Goal: Information Seeking & Learning: Find specific fact

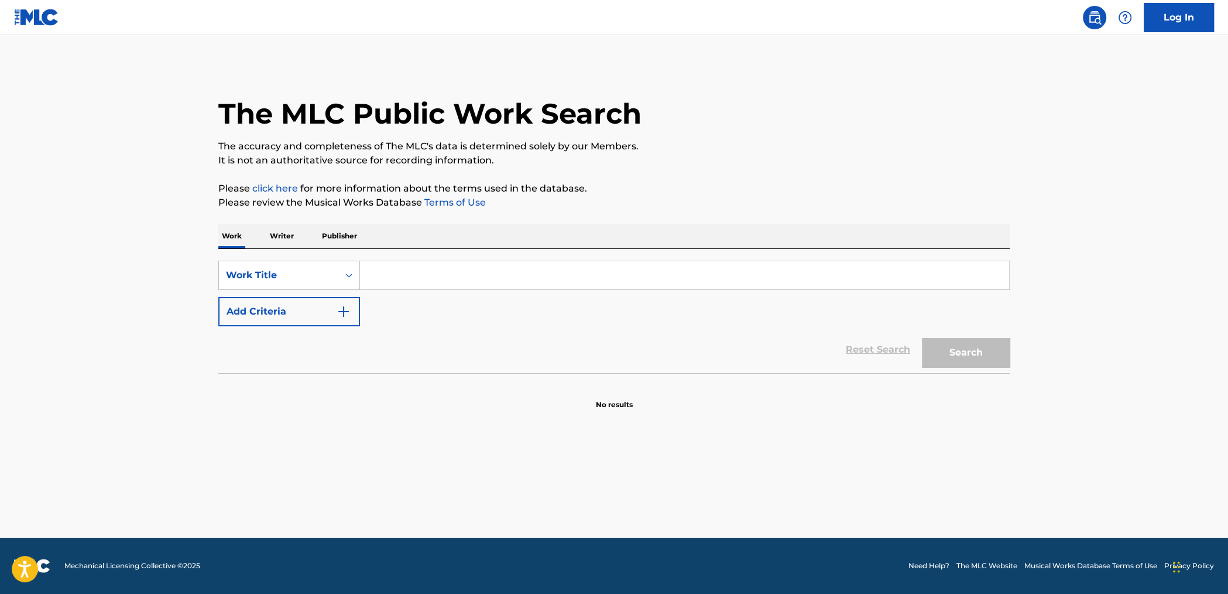
click at [283, 242] on p "Writer" at bounding box center [281, 236] width 31 height 25
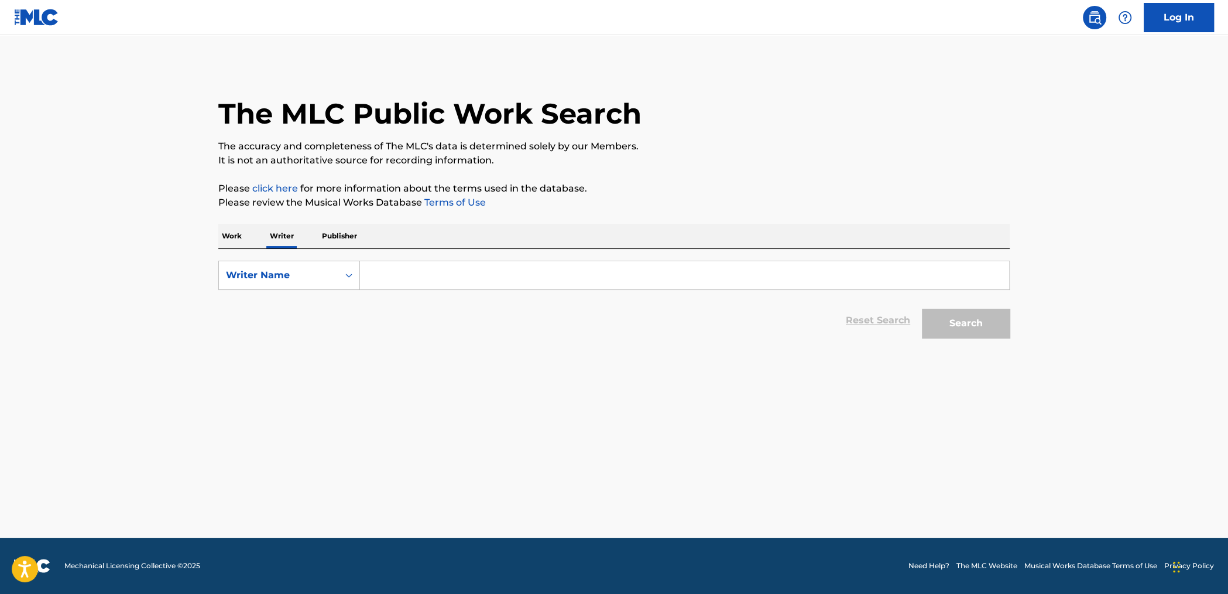
click at [399, 283] on input "Search Form" at bounding box center [684, 275] width 649 height 28
paste input "[PERSON_NAME] [PERSON_NAME]"
type input "[PERSON_NAME] [PERSON_NAME]"
click at [1001, 311] on button "Search" at bounding box center [966, 323] width 88 height 29
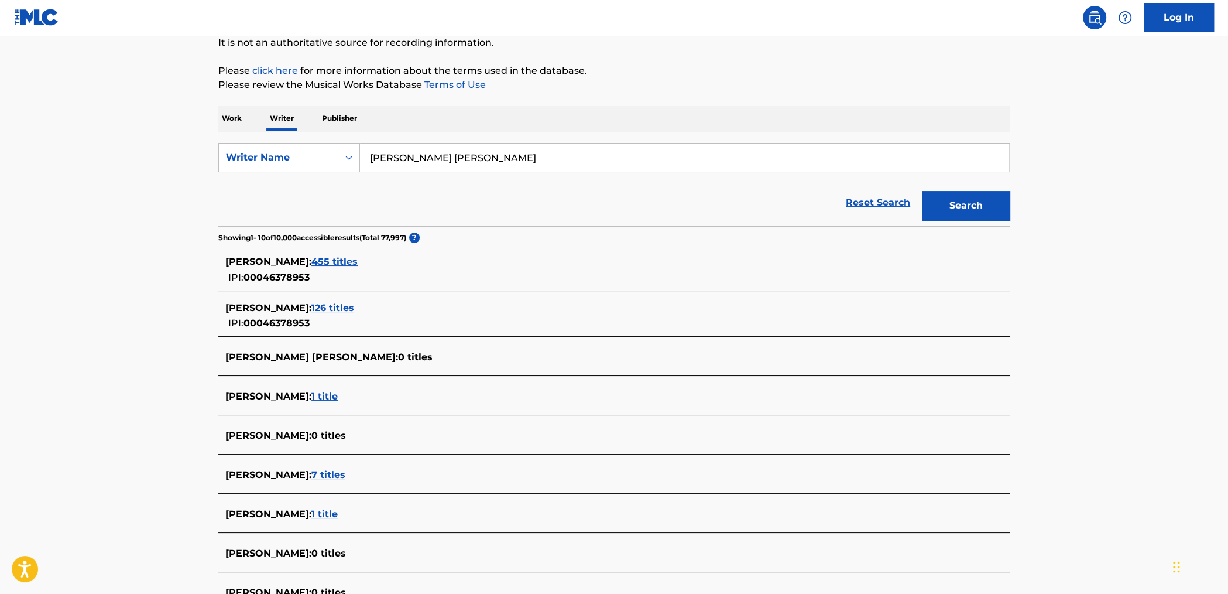
scroll to position [116, 0]
click at [337, 261] on span "455 titles" at bounding box center [334, 263] width 46 height 11
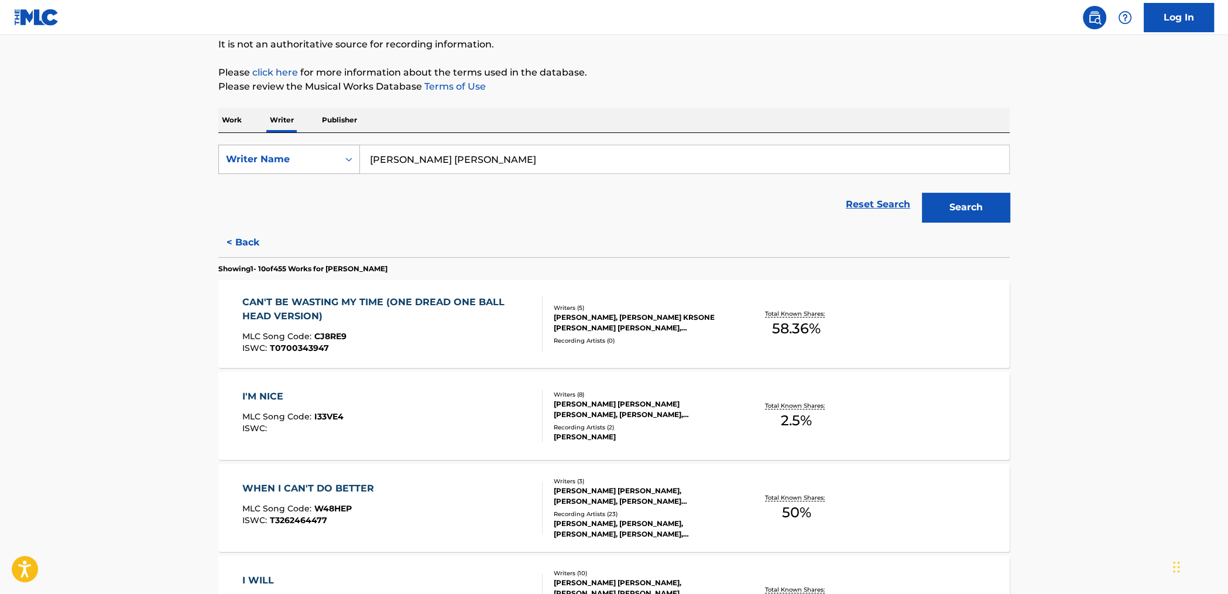
click at [349, 160] on icon "Search Form" at bounding box center [349, 159] width 12 height 12
click at [471, 208] on div "Reset Search Search" at bounding box center [613, 204] width 791 height 47
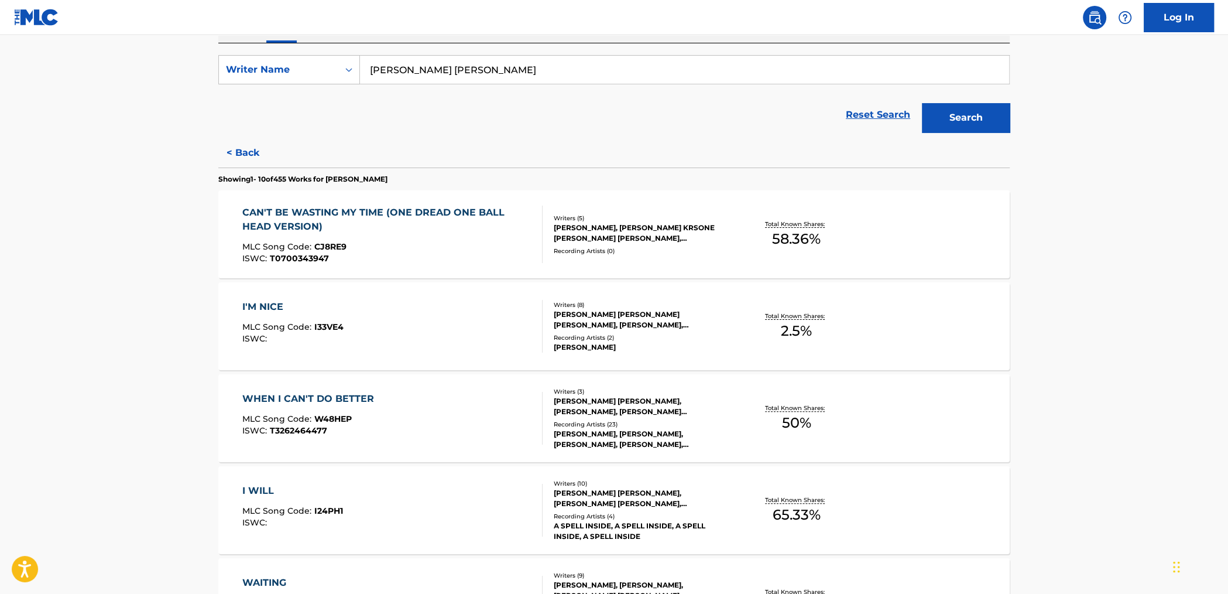
scroll to position [0, 0]
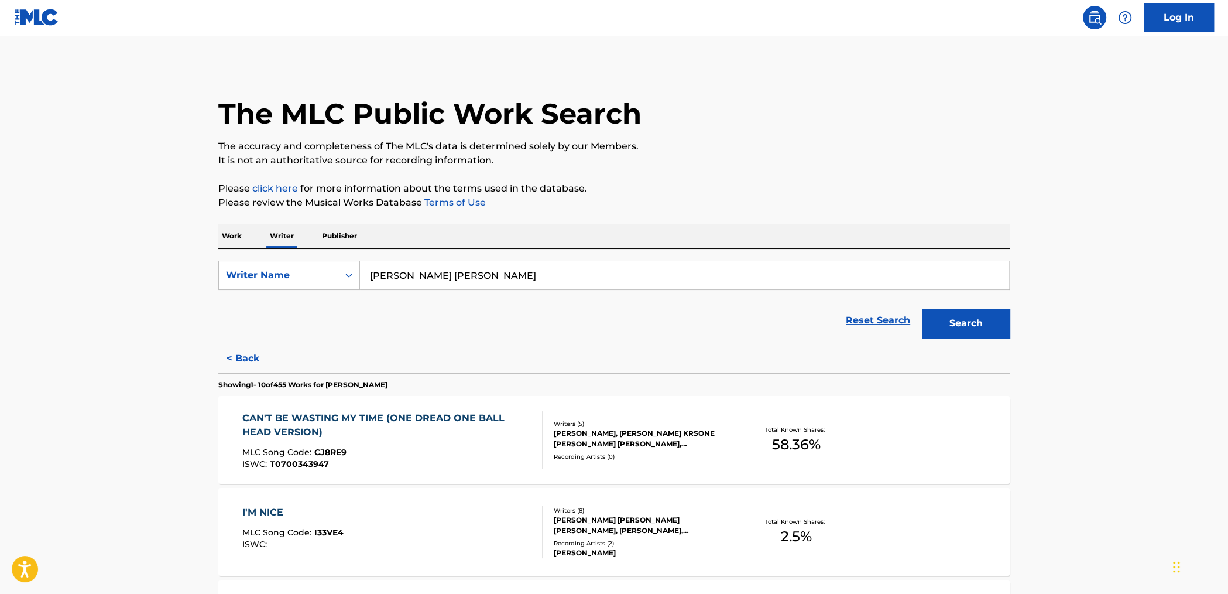
click at [419, 418] on div "CAN'T BE WASTING MY TIME (ONE DREAD ONE BALL HEAD VERSION)" at bounding box center [387, 425] width 291 height 28
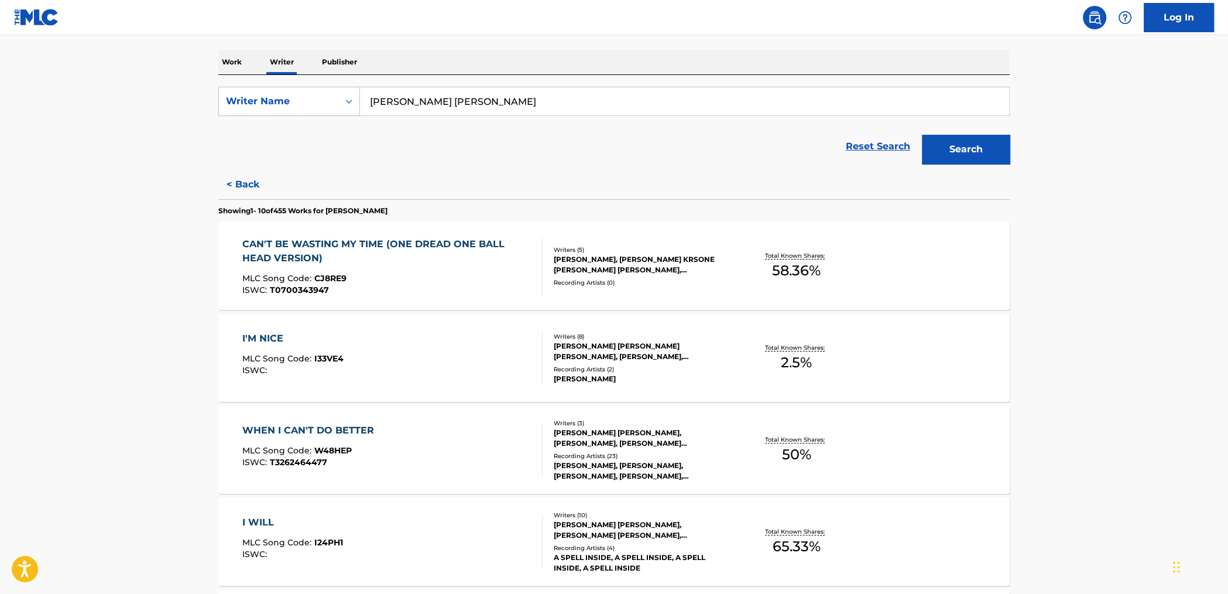
scroll to position [153, 0]
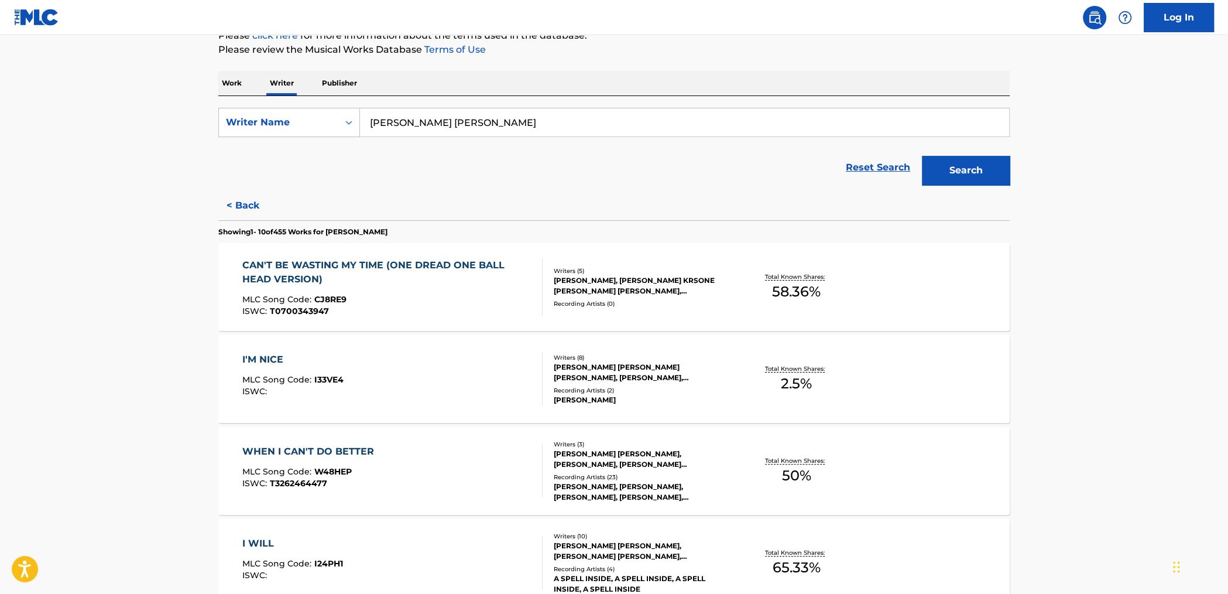
click at [423, 123] on input "[PERSON_NAME] [PERSON_NAME]" at bounding box center [684, 122] width 649 height 28
click at [228, 76] on p "Work" at bounding box center [231, 83] width 27 height 25
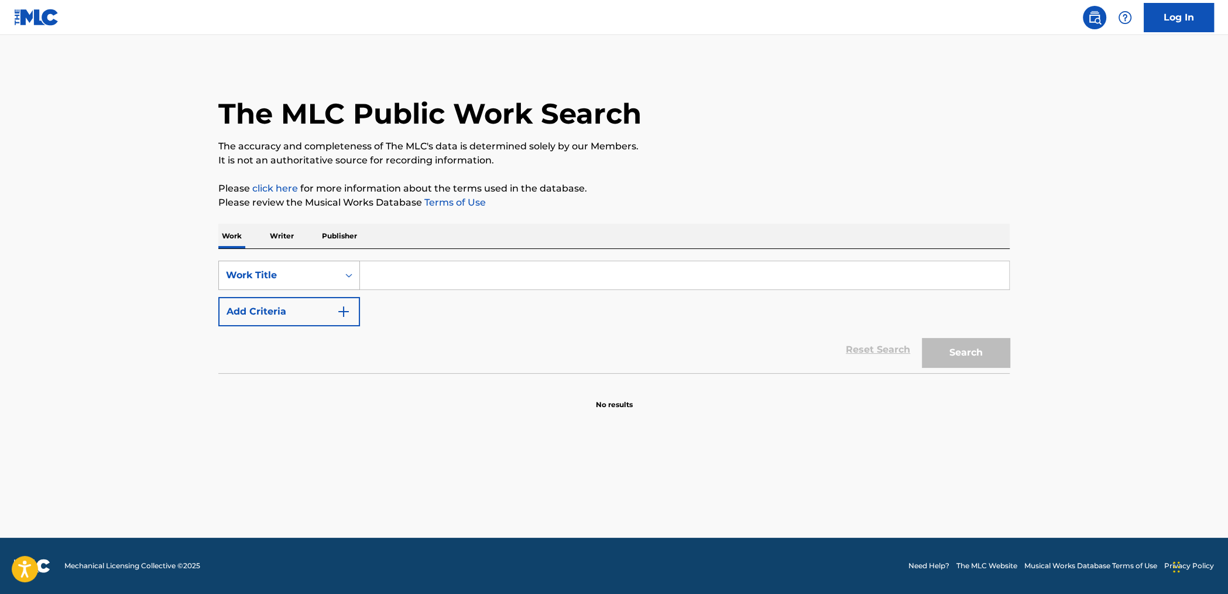
click at [313, 266] on div "Work Title" at bounding box center [278, 275] width 119 height 22
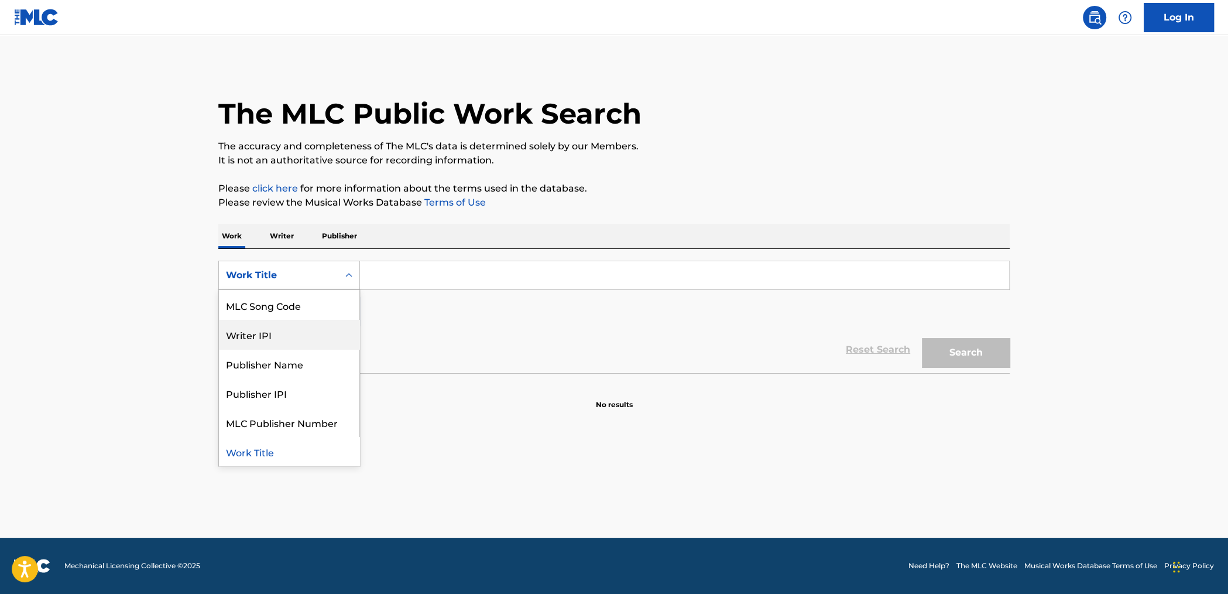
click at [307, 340] on div "Writer IPI" at bounding box center [289, 334] width 141 height 29
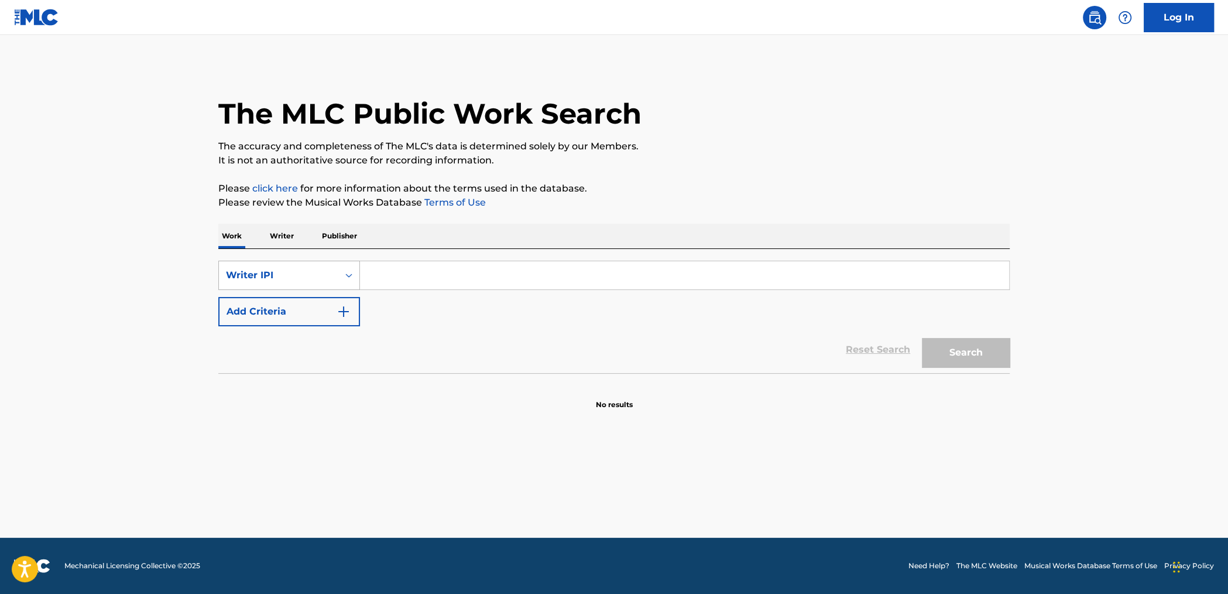
click at [312, 274] on div "Writer IPI" at bounding box center [278, 275] width 105 height 14
click at [293, 309] on div "Work Title" at bounding box center [289, 304] width 141 height 29
click at [293, 317] on button "Add Criteria" at bounding box center [289, 311] width 142 height 29
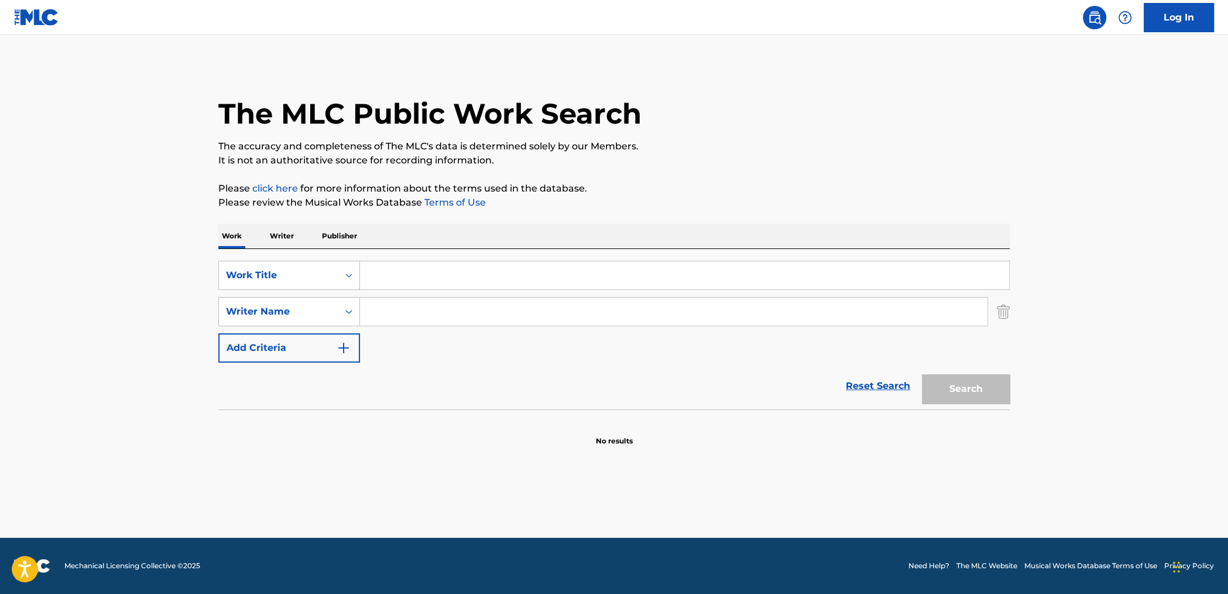
click at [379, 310] on input "Search Form" at bounding box center [674, 311] width 628 height 28
paste input "[PERSON_NAME] [PERSON_NAME]"
type input "[PERSON_NAME] [PERSON_NAME]"
click at [399, 275] on input "Search Form" at bounding box center [684, 275] width 649 height 28
click at [922, 374] on button "Search" at bounding box center [966, 388] width 88 height 29
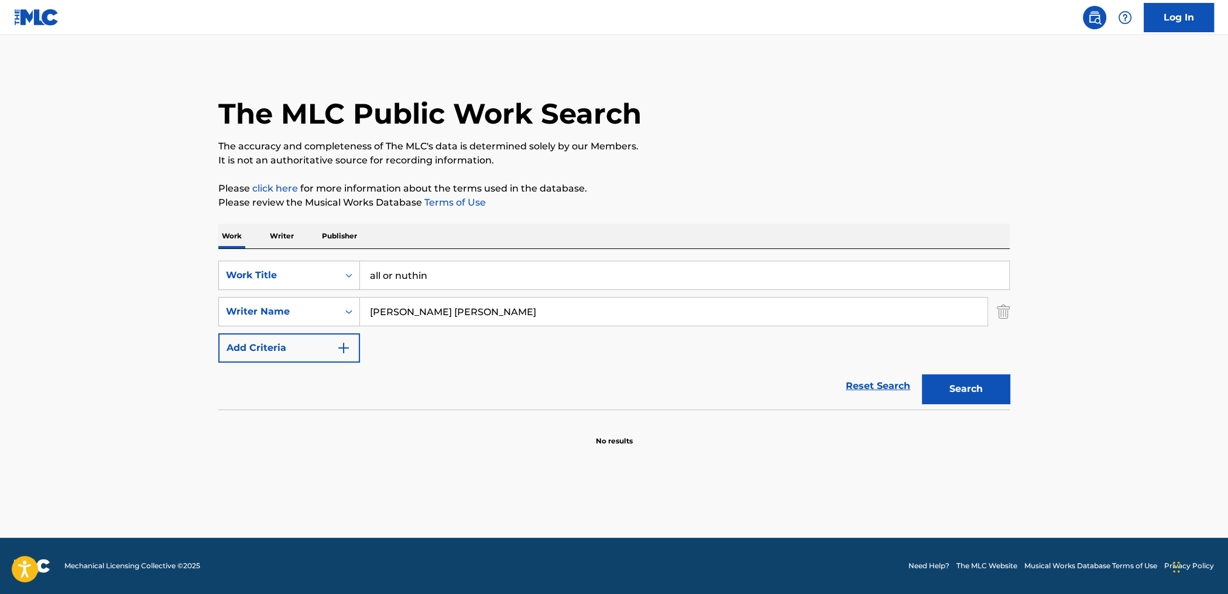
click at [922, 374] on button "Search" at bounding box center [966, 388] width 88 height 29
drag, startPoint x: 438, startPoint y: 276, endPoint x: 379, endPoint y: 279, distance: 59.2
click at [379, 279] on input "all or nuthin'" at bounding box center [684, 275] width 649 height 28
type input "all"
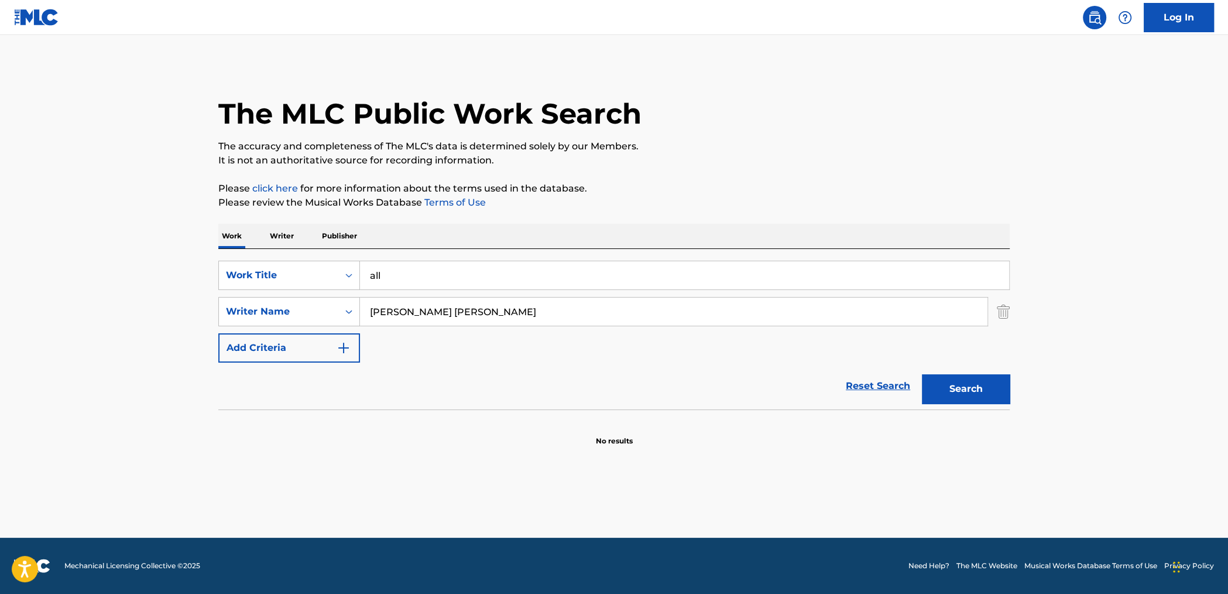
click at [922, 374] on button "Search" at bounding box center [966, 388] width 88 height 29
click at [405, 315] on input "[PERSON_NAME] [PERSON_NAME]" at bounding box center [674, 311] width 628 height 28
click at [922, 374] on button "Search" at bounding box center [966, 388] width 88 height 29
click at [532, 314] on input "[PERSON_NAME] R [PERSON_NAME]" at bounding box center [674, 311] width 628 height 28
type input "[PERSON_NAME]"
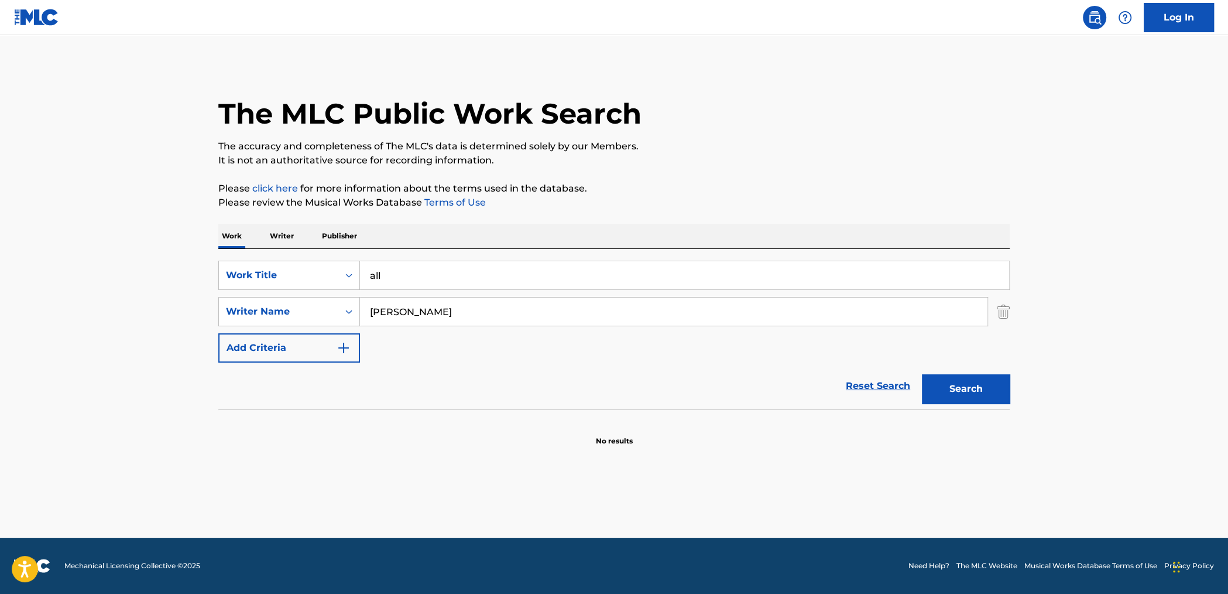
click at [922, 374] on button "Search" at bounding box center [966, 388] width 88 height 29
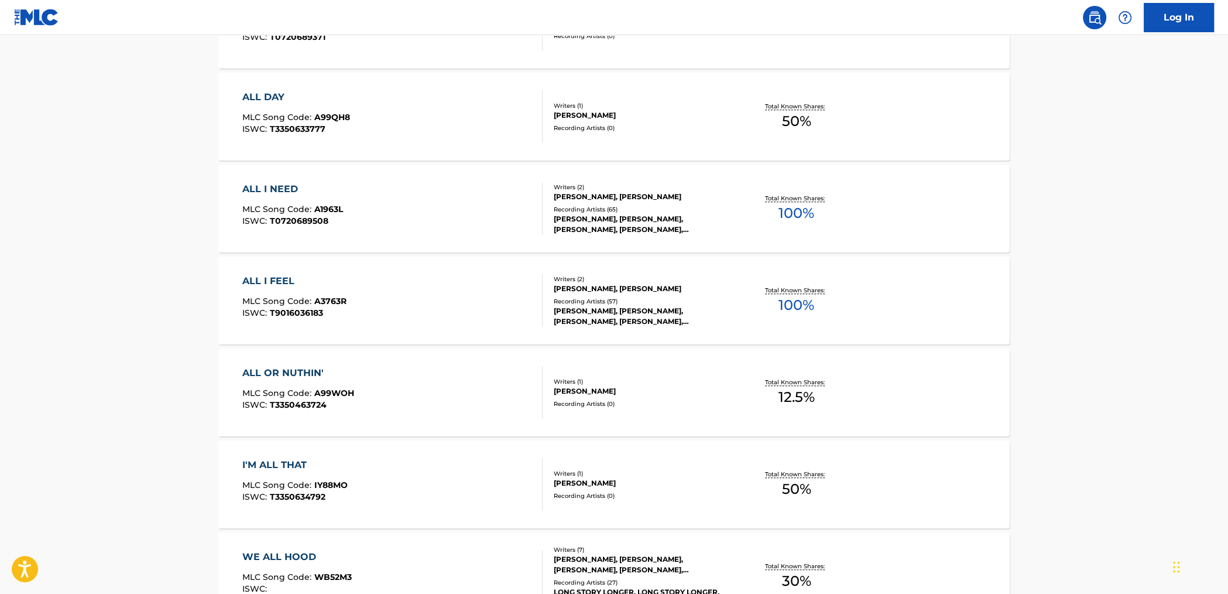
scroll to position [550, 0]
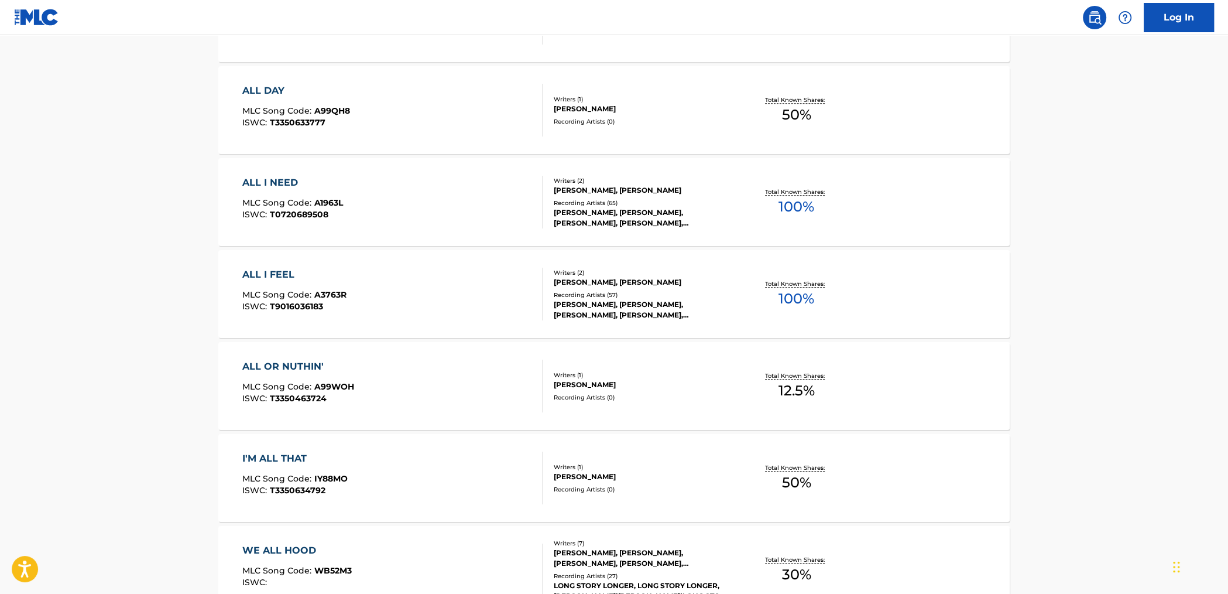
click at [333, 355] on div "ALL OR NUTHIN' MLC Song Code : A99WOH ISWC : T3350463724 Writers ( 1 ) [PERSON_…" at bounding box center [613, 386] width 791 height 88
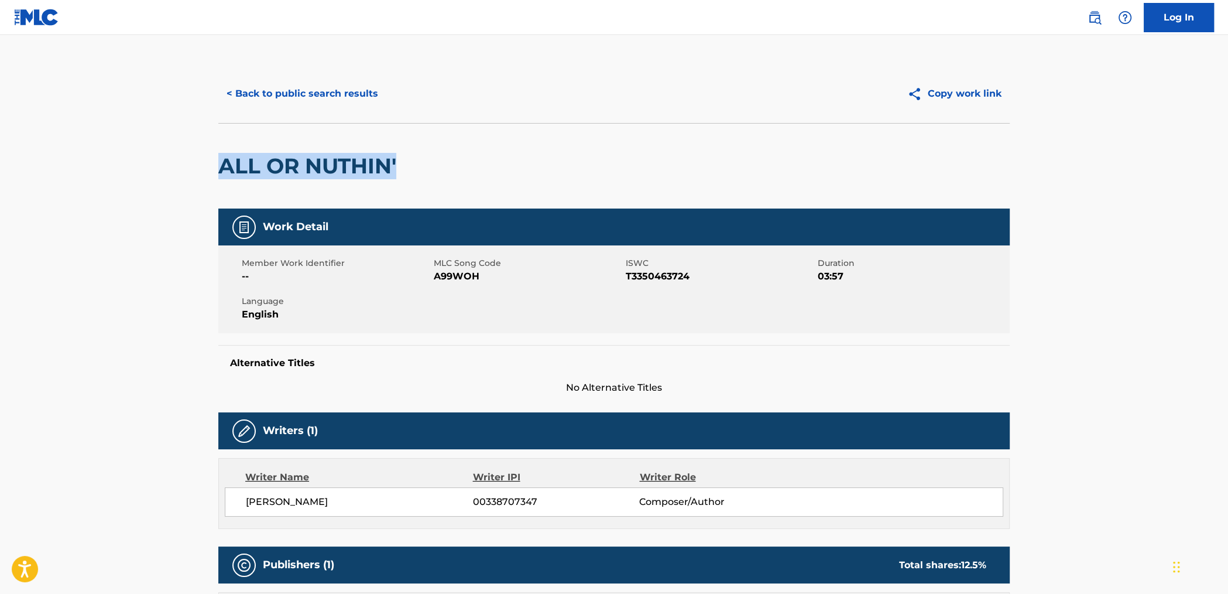
drag, startPoint x: 434, startPoint y: 158, endPoint x: 220, endPoint y: 157, distance: 214.3
click at [220, 157] on div "ALL OR NUTHIN'" at bounding box center [613, 165] width 791 height 85
copy h2 "ALL OR NUTHIN'"
click at [421, 189] on div "ALL OR NUTHIN'" at bounding box center [613, 165] width 791 height 85
drag, startPoint x: 413, startPoint y: 159, endPoint x: 217, endPoint y: 153, distance: 196.2
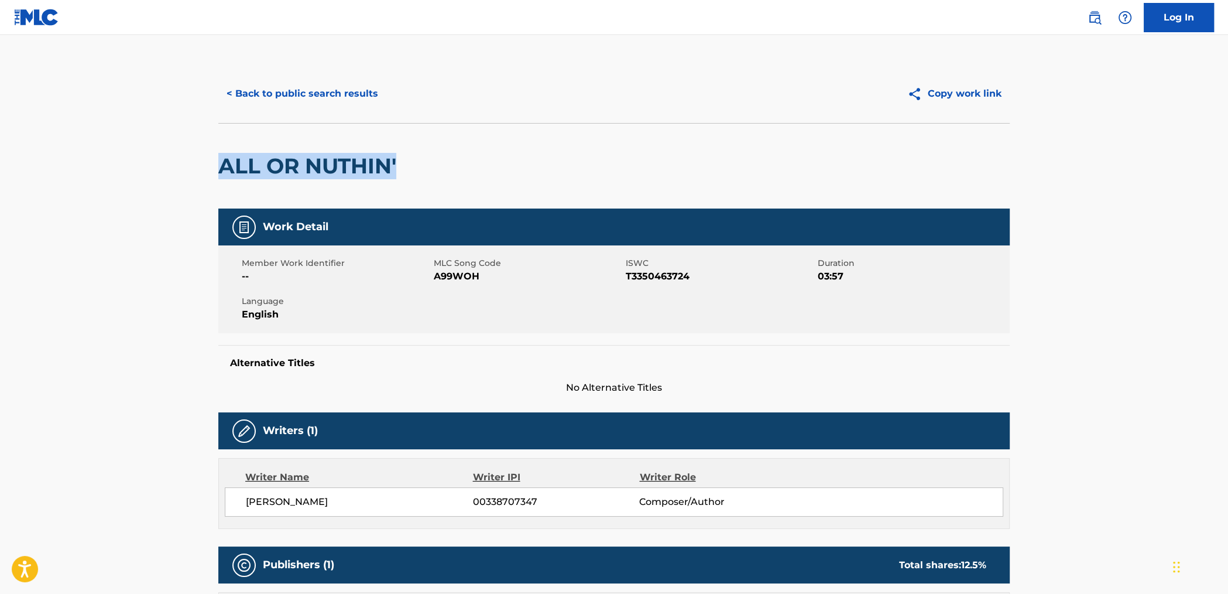
click at [217, 153] on div "< Back to public search results Copy work link ALL OR NUTHIN' Work Detail Membe…" at bounding box center [614, 416] width 820 height 704
copy h2 "ALL OR NUTHIN'"
click at [312, 153] on h2 "ALL OR NUTHIN'" at bounding box center [310, 166] width 184 height 26
drag, startPoint x: 406, startPoint y: 166, endPoint x: 217, endPoint y: 169, distance: 189.7
click at [217, 169] on div "< Back to public search results Copy work link ALL OR NUTHIN' Work Detail Membe…" at bounding box center [614, 416] width 820 height 704
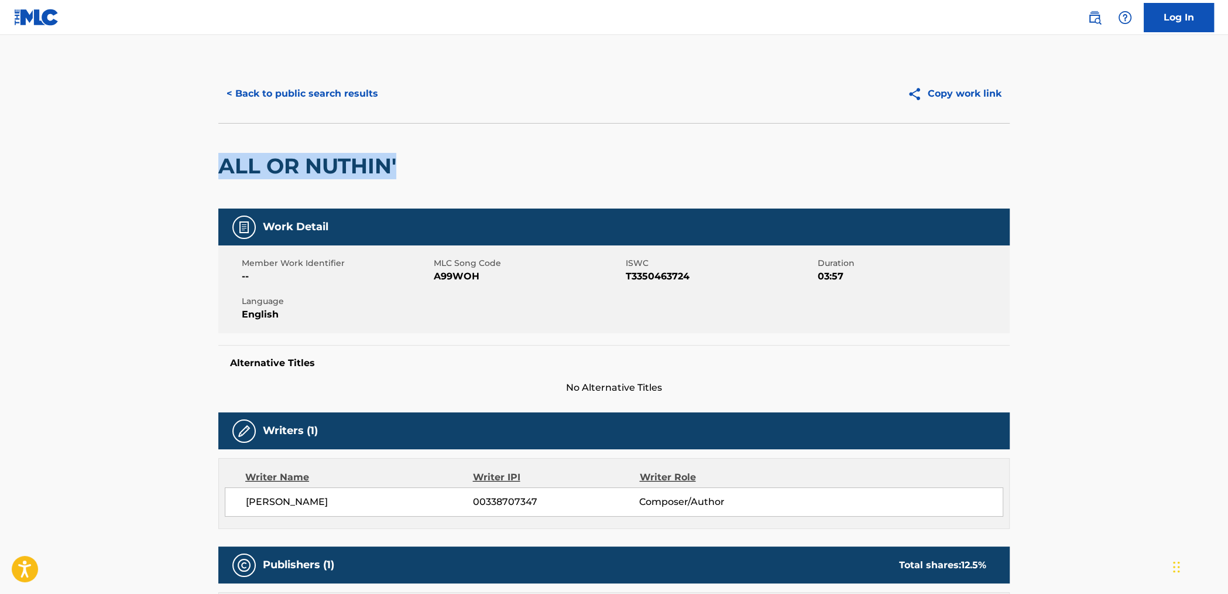
copy h2 "ALL OR NUTHIN'"
click at [1140, 245] on main "< Back to public search results Copy work link ALL OR NUTHIN' Work Detail Membe…" at bounding box center [614, 410] width 1228 height 751
